Goal: Task Accomplishment & Management: Manage account settings

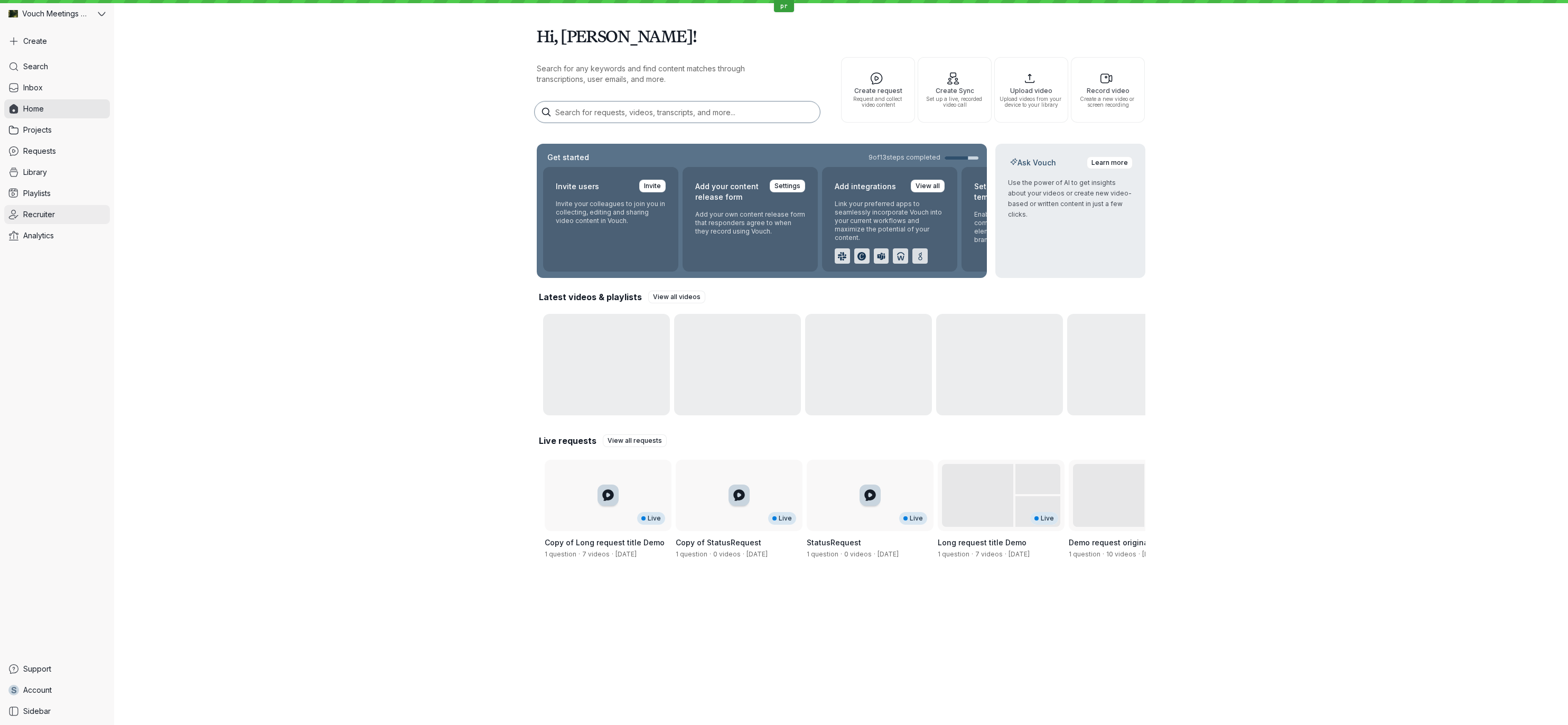
click at [75, 217] on link "Recruiter" at bounding box center [57, 215] width 106 height 19
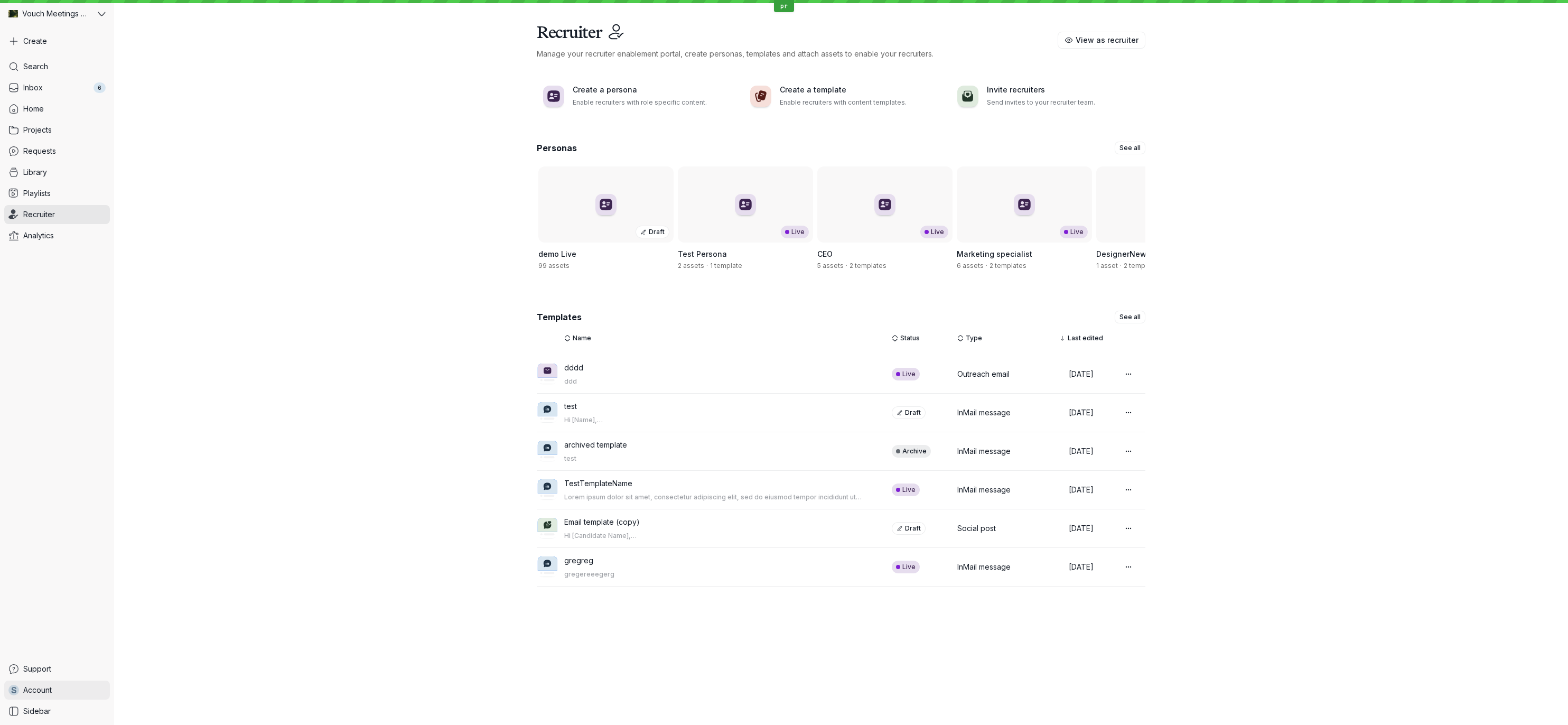
click at [40, 694] on span "Account" at bounding box center [37, 690] width 29 height 10
click at [128, 692] on span "Sign Out" at bounding box center [175, 687] width 106 height 10
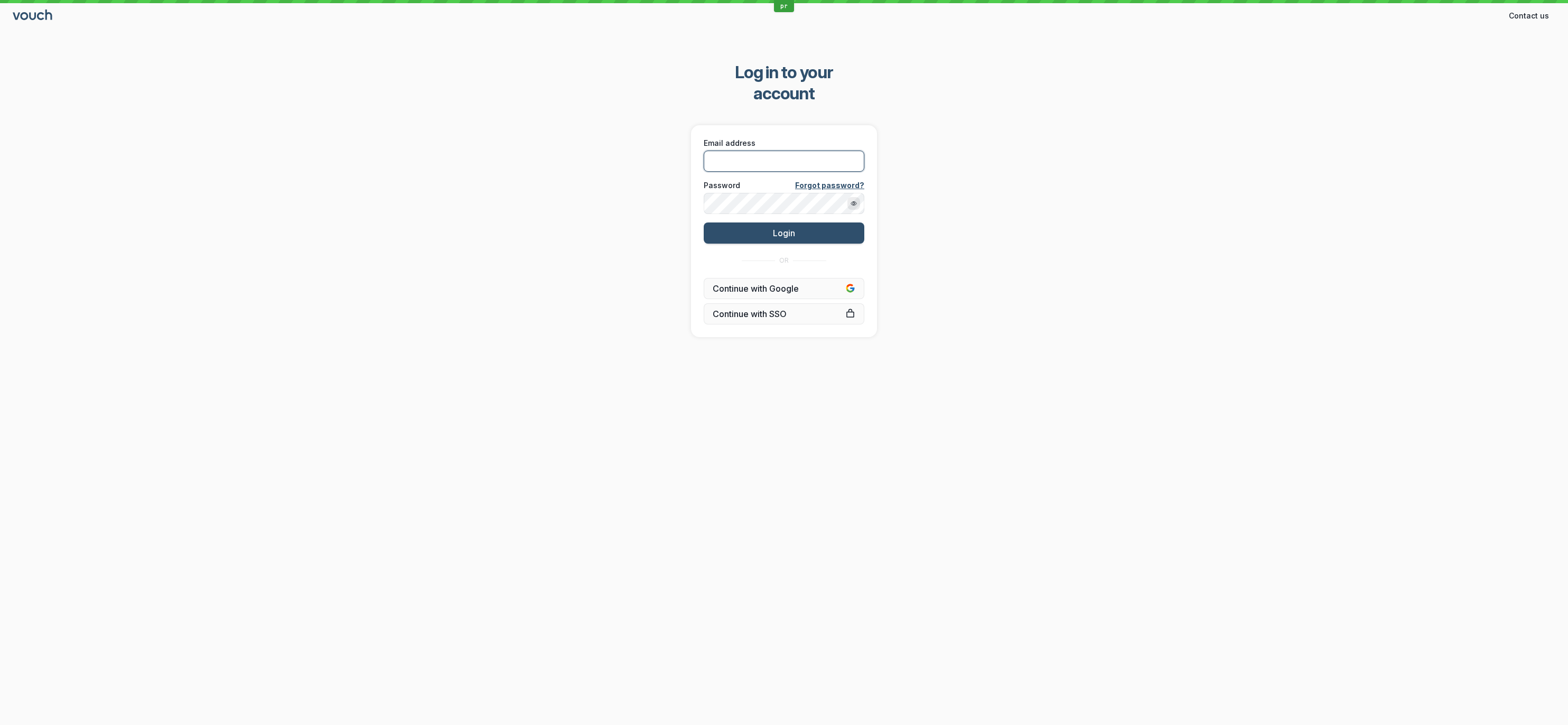
click at [752, 151] on input "Email address" at bounding box center [784, 161] width 161 height 21
paste input "[PERSON_NAME][EMAIL_ADDRESS][DOMAIN_NAME]"
type input "[PERSON_NAME][EMAIL_ADDRESS][DOMAIN_NAME]"
click at [584, 208] on div "Log in to your account Email address [PERSON_NAME][EMAIL_ADDRESS][DOMAIN_NAME] …" at bounding box center [784, 199] width 1568 height 309
click at [760, 222] on button "Login" at bounding box center [784, 233] width 161 height 21
